Goal: Task Accomplishment & Management: Complete application form

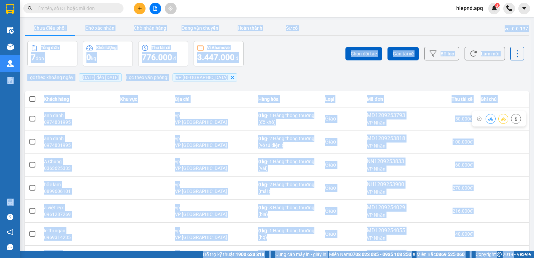
scroll to position [33, 0]
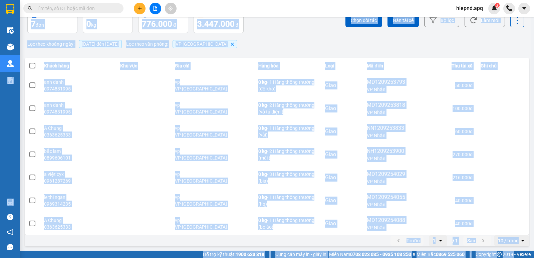
click at [273, 40] on div "Lọc theo khoảng ngày : [DATE] đến [DATE] Lọc theo văn phòng : VP [GEOGRAPHIC_DA…" at bounding box center [277, 43] width 505 height 11
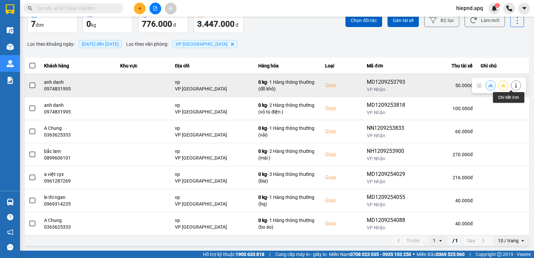
click at [514, 85] on icon at bounding box center [516, 85] width 5 height 5
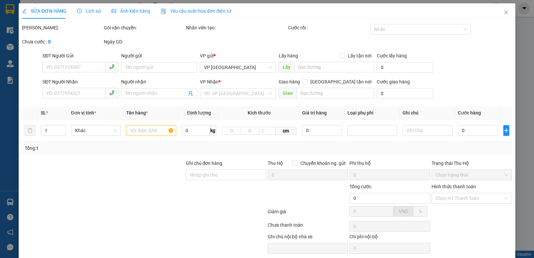
type input "0904437366"
type input "0383725489"
type input "0974831995"
type input "anh danh"
checkbox input "true"
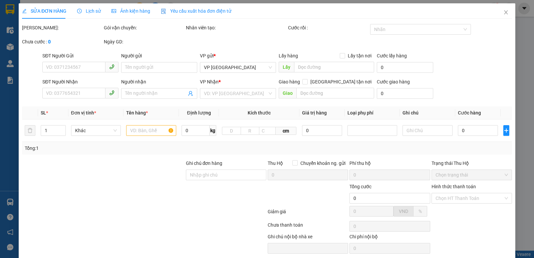
type input "vp"
type input "50.000"
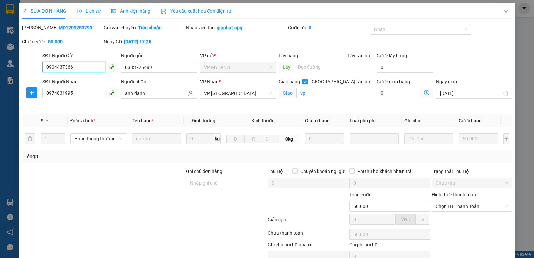
scroll to position [32, 0]
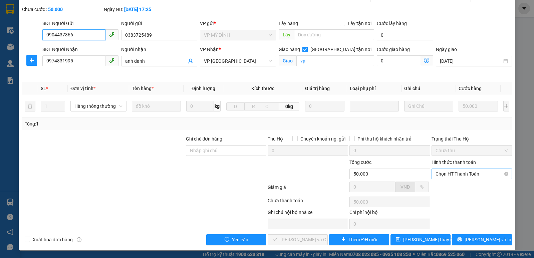
click at [464, 173] on span "Chọn HT Thanh Toán" at bounding box center [472, 174] width 72 height 10
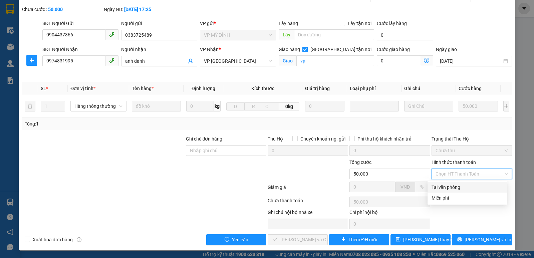
click at [455, 190] on div "Tại văn phòng" at bounding box center [468, 187] width 72 height 7
type input "0"
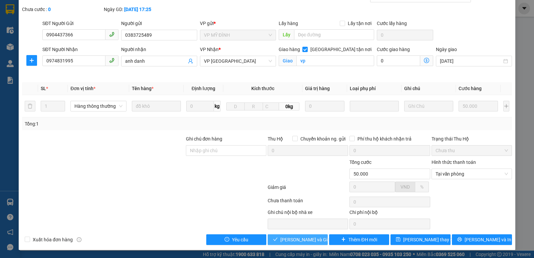
click at [310, 241] on span "[PERSON_NAME] và Giao hàng" at bounding box center [312, 239] width 64 height 7
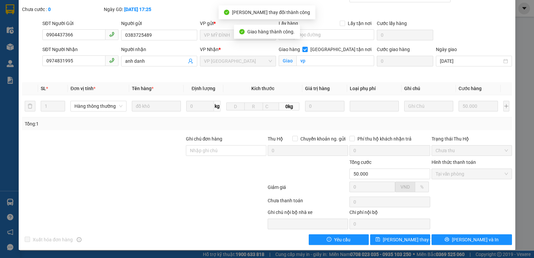
scroll to position [0, 0]
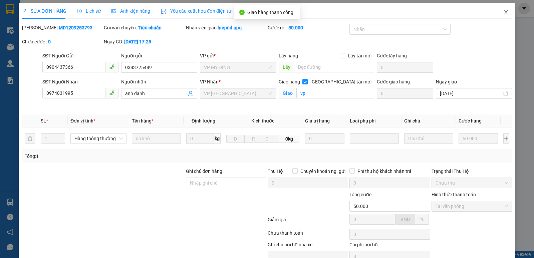
click at [504, 12] on icon "close" at bounding box center [506, 12] width 4 height 4
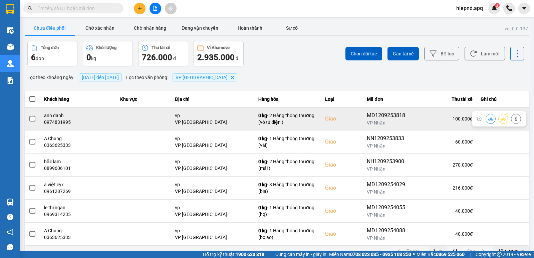
click at [514, 118] on icon at bounding box center [516, 119] width 5 height 5
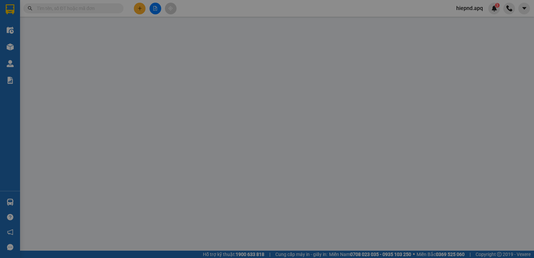
type input "0969110841"
type input "khách"
type input "0974831995"
type input "anh danh"
checkbox input "true"
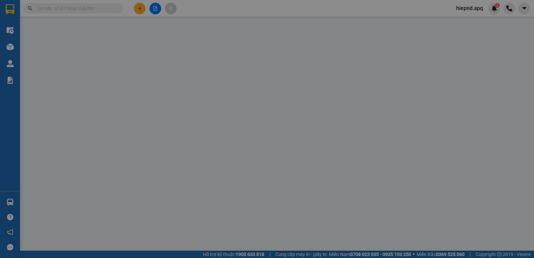
type input "vp"
type input "100.000"
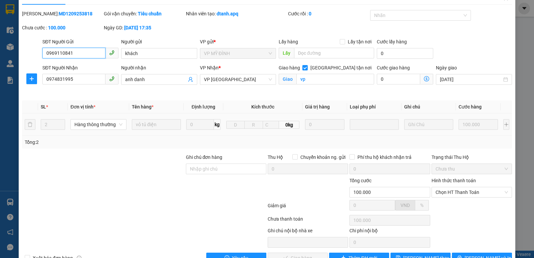
scroll to position [32, 0]
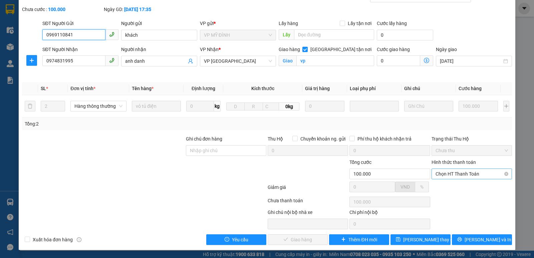
click at [464, 171] on span "Chọn HT Thanh Toán" at bounding box center [472, 174] width 72 height 10
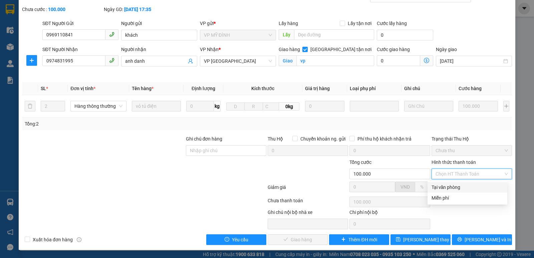
click at [454, 187] on div "Tại văn phòng" at bounding box center [468, 187] width 72 height 7
type input "0"
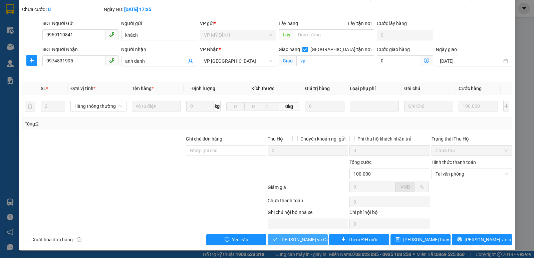
click at [322, 239] on button "[PERSON_NAME] và Giao hàng" at bounding box center [298, 239] width 60 height 11
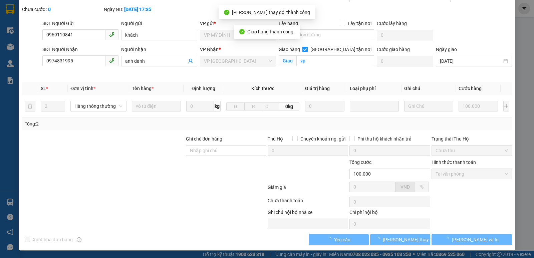
scroll to position [0, 0]
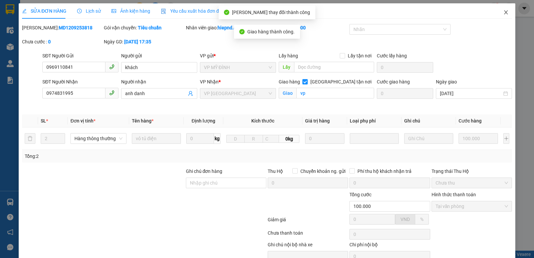
click at [504, 12] on icon "close" at bounding box center [506, 12] width 4 height 4
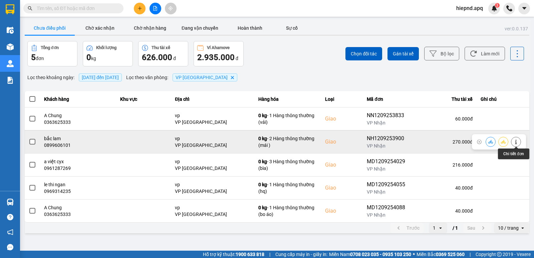
click at [518, 140] on icon at bounding box center [516, 142] width 5 height 5
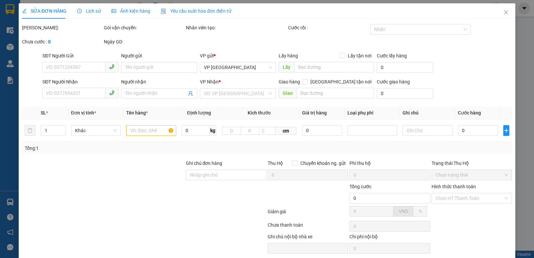
type input "0968755861"
type input "cty"
type input "0899606101"
type input "bắc lam"
checkbox input "true"
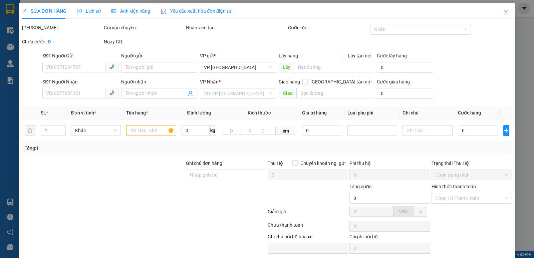
type input "vp"
type input "270.000"
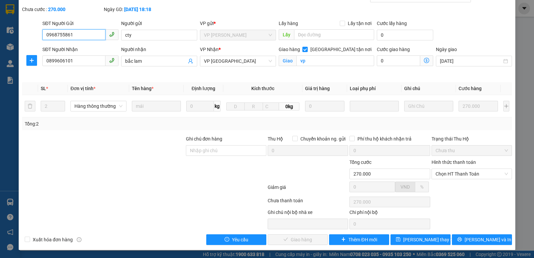
scroll to position [32, 0]
click at [486, 167] on div "Hình thức thanh toán" at bounding box center [472, 164] width 80 height 10
click at [480, 177] on span "Chọn HT Thanh Toán" at bounding box center [472, 174] width 72 height 10
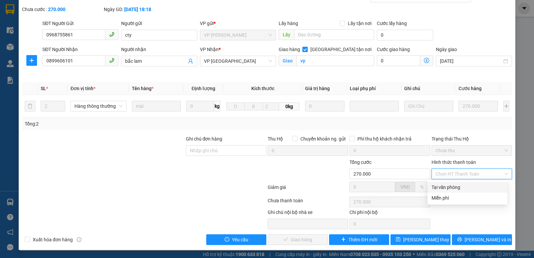
click at [461, 186] on div "Tại văn phòng" at bounding box center [468, 187] width 72 height 7
type input "0"
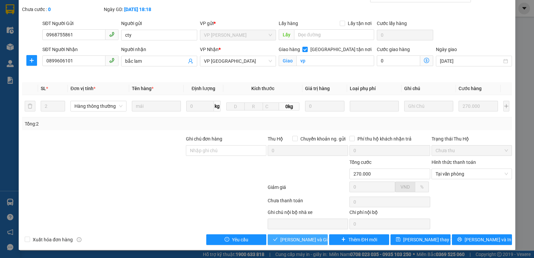
click at [309, 241] on span "[PERSON_NAME] và Giao hàng" at bounding box center [312, 239] width 64 height 7
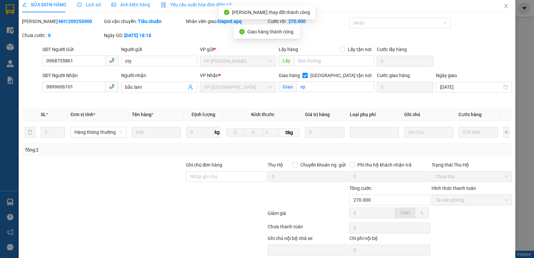
scroll to position [0, 0]
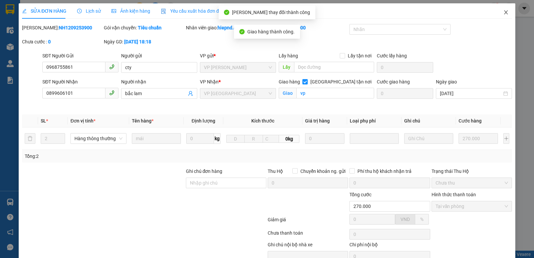
click at [501, 15] on span "Close" at bounding box center [506, 12] width 19 height 19
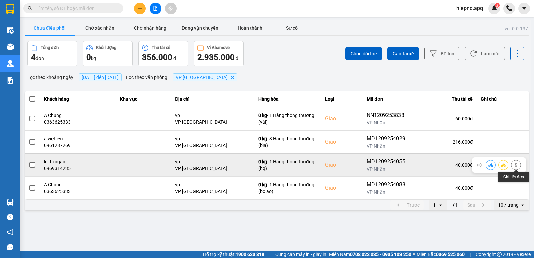
click at [515, 162] on button at bounding box center [516, 165] width 9 height 12
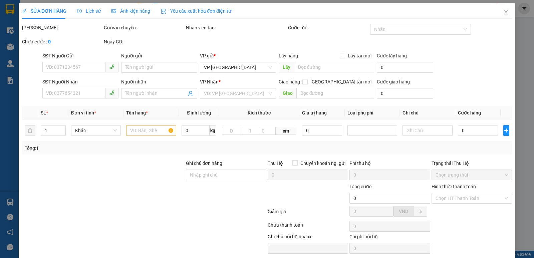
type input "0329913465"
type input "a huy"
type input "0969314235"
type input "le thi ngan"
checkbox input "true"
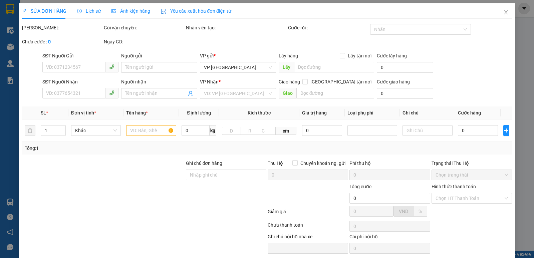
type input "vp"
type input "40.000"
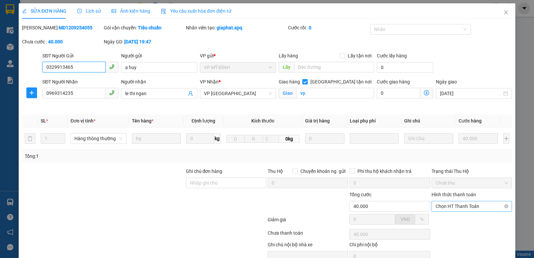
click at [472, 204] on span "Chọn HT Thanh Toán" at bounding box center [472, 206] width 72 height 10
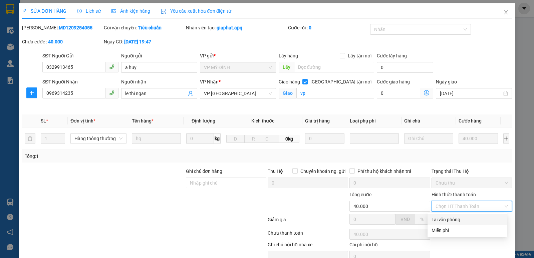
click at [465, 219] on div "Tại văn phòng" at bounding box center [468, 219] width 72 height 7
type input "0"
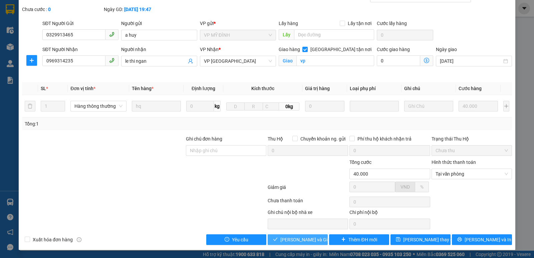
click at [297, 239] on span "[PERSON_NAME] và Giao hàng" at bounding box center [312, 239] width 64 height 7
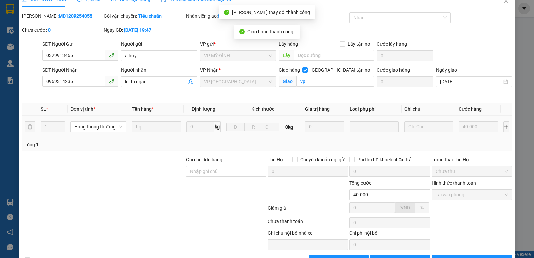
scroll to position [0, 0]
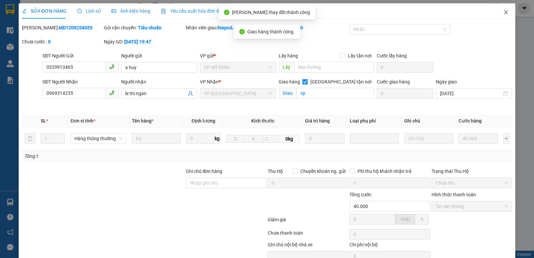
click at [504, 13] on icon "close" at bounding box center [506, 12] width 5 height 5
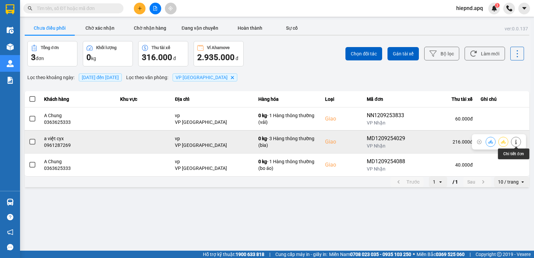
click at [515, 144] on icon at bounding box center [516, 142] width 5 height 5
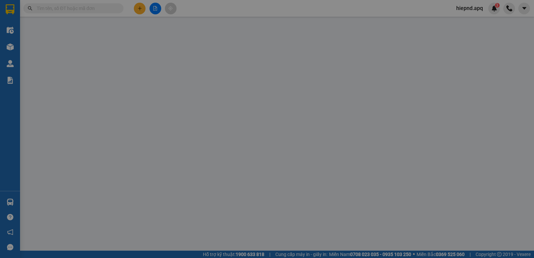
type input "0973836669"
type input "anh huynh"
type input "0961287269"
type input "a việt cyx"
checkbox input "true"
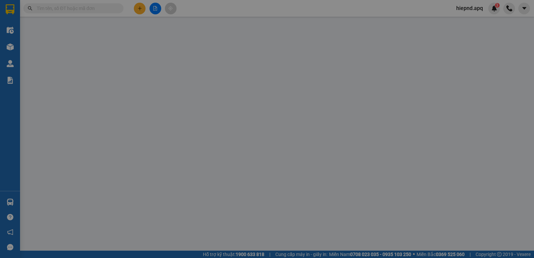
type input "vp"
type input "216.000"
type input "10"
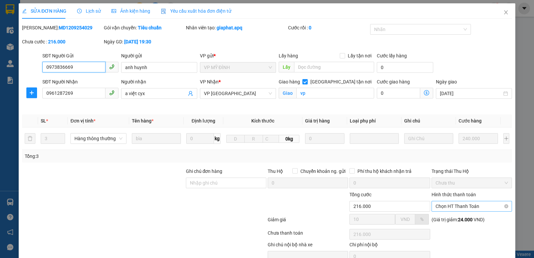
scroll to position [32, 0]
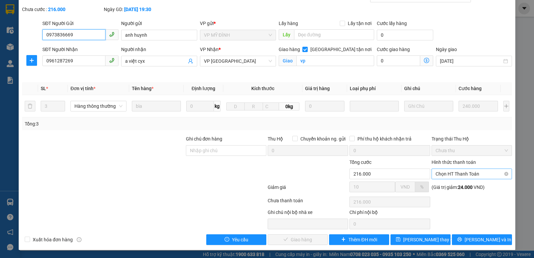
click at [491, 173] on span "Chọn HT Thanh Toán" at bounding box center [472, 174] width 72 height 10
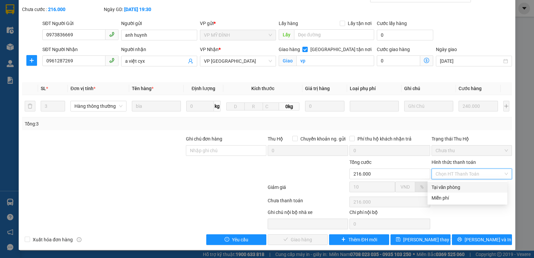
click at [468, 190] on div "Tại văn phòng" at bounding box center [468, 187] width 72 height 7
type input "0"
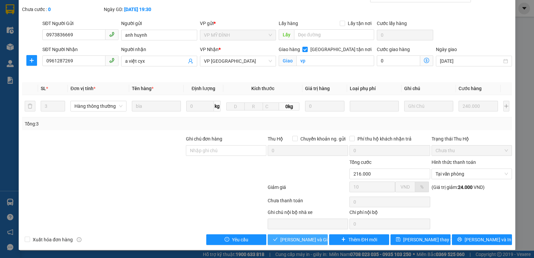
click at [317, 238] on button "[PERSON_NAME] và Giao hàng" at bounding box center [298, 239] width 60 height 11
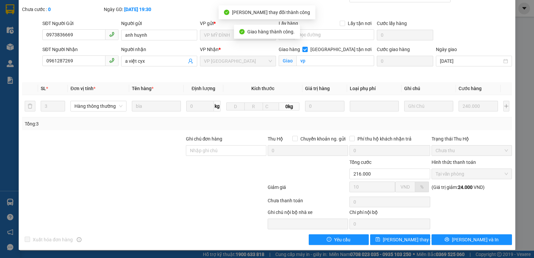
scroll to position [0, 0]
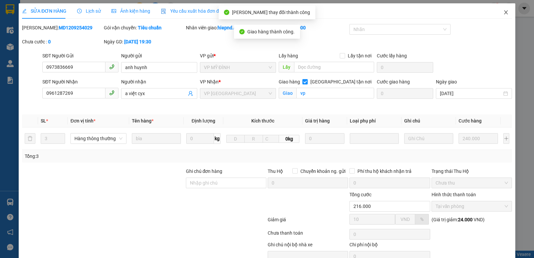
click at [504, 13] on icon "close" at bounding box center [506, 12] width 4 height 4
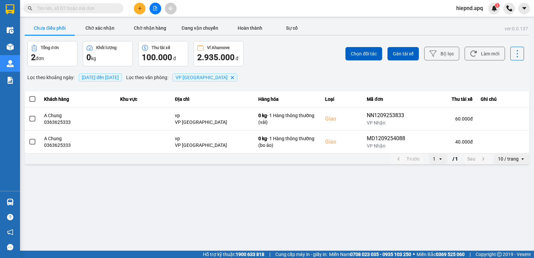
click at [492, 75] on div "Lọc theo khoảng ngày : [DATE] đến [DATE] Lọc theo văn phòng : VP [GEOGRAPHIC_DA…" at bounding box center [277, 77] width 505 height 11
click at [111, 179] on main "ver: 0.0.137 Chưa điều phối Chờ xác nhận Chờ nhận hàng Đang vận chuyển Hoàn thà…" at bounding box center [267, 125] width 534 height 251
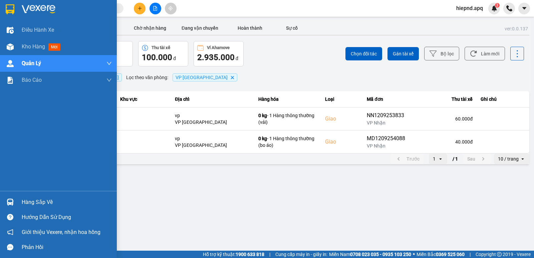
click at [28, 205] on div "Hàng sắp về" at bounding box center [67, 202] width 90 height 10
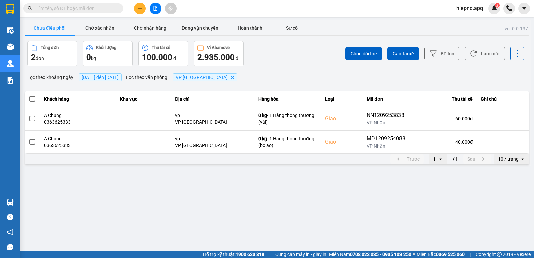
click at [333, 219] on section "Kết quả tìm kiếm ( 0 ) Bộ lọc No Data hiepnd.apq 3 Điều hành xe Kho hàng mới Qu…" at bounding box center [267, 129] width 534 height 258
